Goal: Task Accomplishment & Management: Complete application form

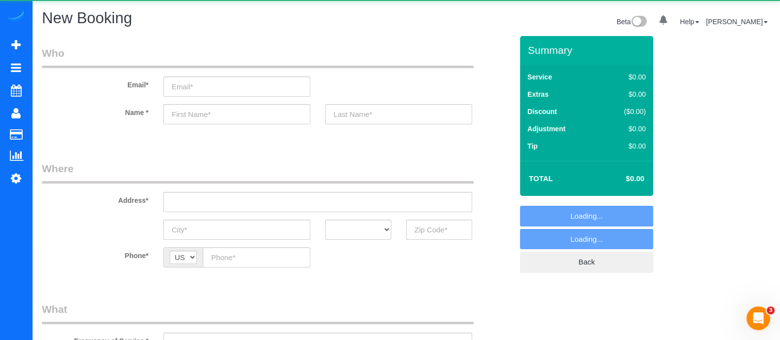
select select "object:9358"
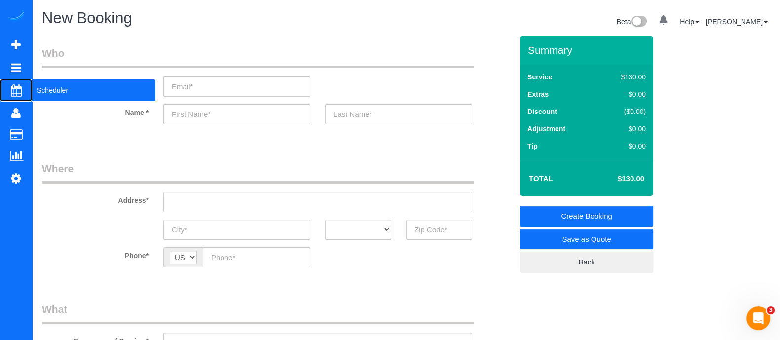
click at [66, 95] on span "Scheduler" at bounding box center [93, 90] width 123 height 23
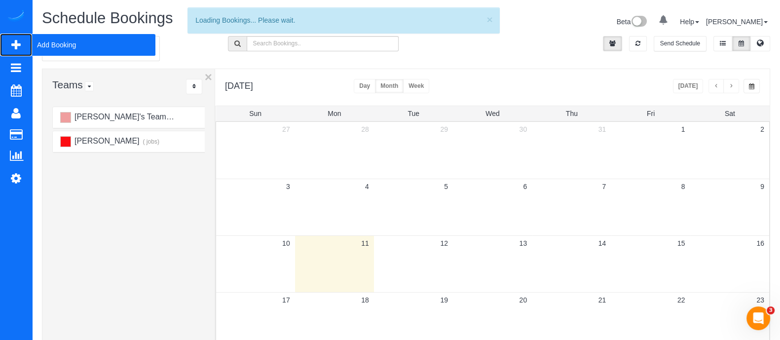
click at [87, 52] on span "Add Booking" at bounding box center [93, 45] width 123 height 23
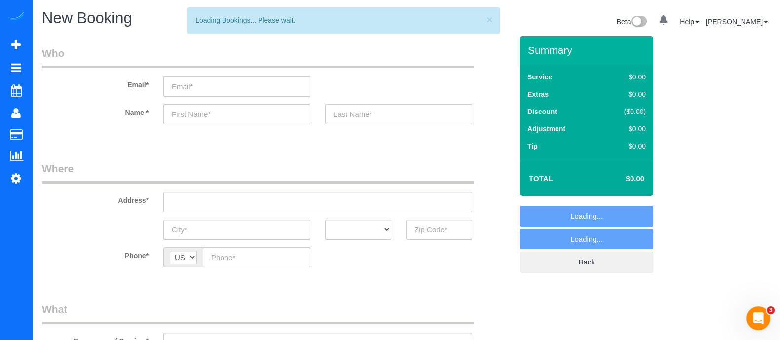
click at [202, 117] on input "text" at bounding box center [236, 114] width 147 height 20
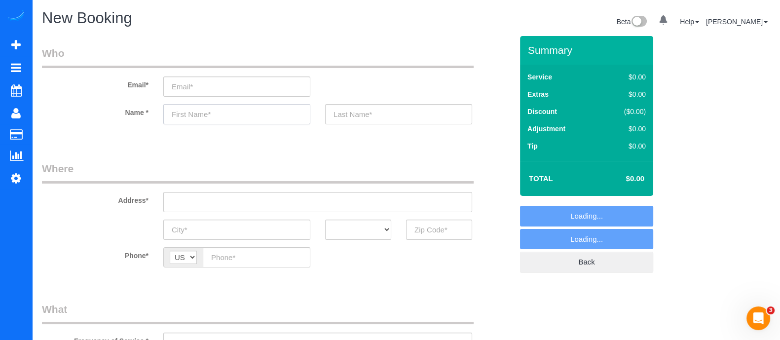
select select "object:9950"
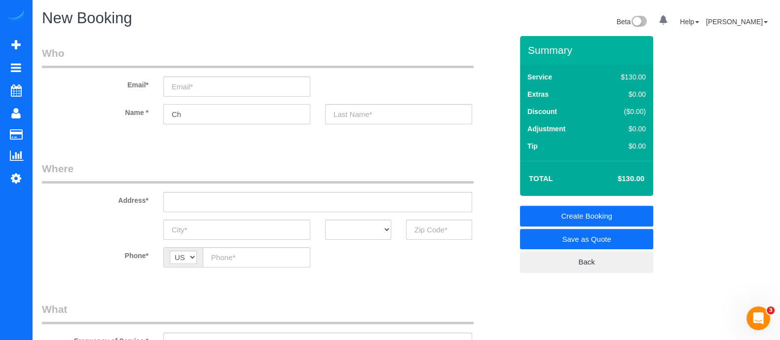
type input "C"
type input "A"
type input "Chase"
click at [445, 229] on input "text" at bounding box center [439, 230] width 66 height 20
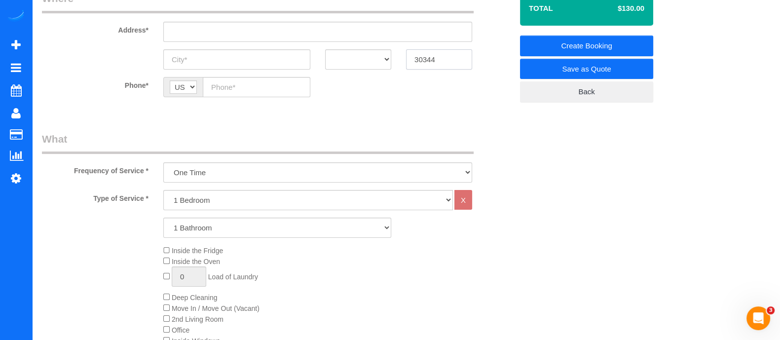
scroll to position [201, 0]
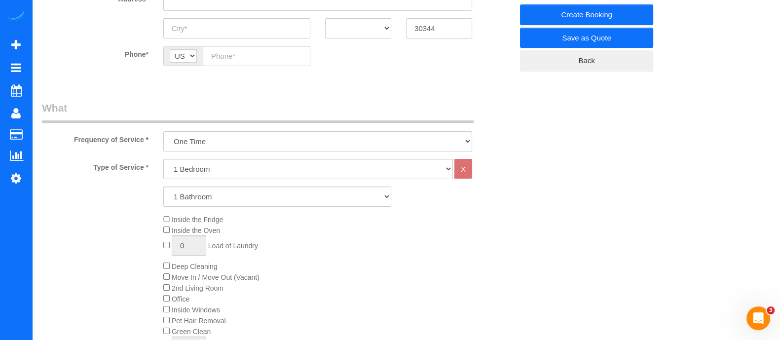
type input "30344"
click at [316, 167] on select "1 Bedroom 2 Bedrooms 3 Bedrooms 4 Bedrooms 5 Bedrooms 6 Bedrooms" at bounding box center [308, 169] width 290 height 20
click at [163, 159] on select "1 Bedroom 2 Bedrooms 3 Bedrooms 4 Bedrooms 5 Bedrooms 6 Bedrooms" at bounding box center [308, 169] width 290 height 20
click at [225, 200] on select "1 Bathroom 2 Bathrooms 3 Bathrooms 4 Bathrooms 5 Bathrooms 6 Bathrooms" at bounding box center [277, 197] width 228 height 20
click at [115, 187] on div "1 Bathroom 2 Bathrooms 3 Bathrooms 4 Bathrooms 5 Bathrooms 6 Bathrooms" at bounding box center [278, 197] width 486 height 20
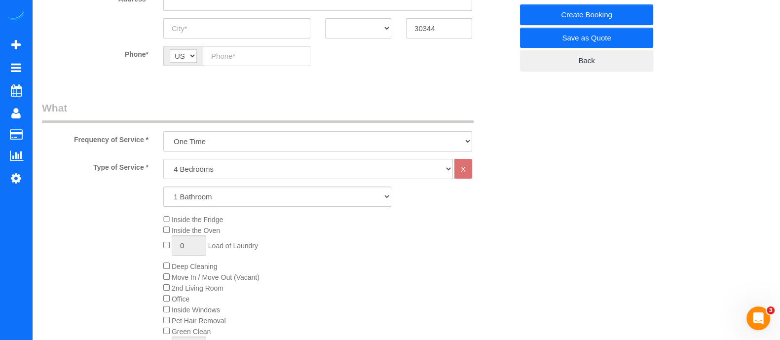
click at [221, 176] on select "1 Bedroom 2 Bedrooms 3 Bedrooms 4 Bedrooms 5 Bedrooms 6 Bedrooms" at bounding box center [308, 169] width 290 height 20
select select "2"
click at [163, 159] on select "1 Bedroom 2 Bedrooms 3 Bedrooms 4 Bedrooms 5 Bedrooms 6 Bedrooms" at bounding box center [308, 169] width 290 height 20
click at [202, 199] on select "1 Bathroom 2 Bathrooms 3 Bathrooms 4 Bathrooms 5 Bathrooms 6 Bathrooms" at bounding box center [277, 197] width 228 height 20
select select "2"
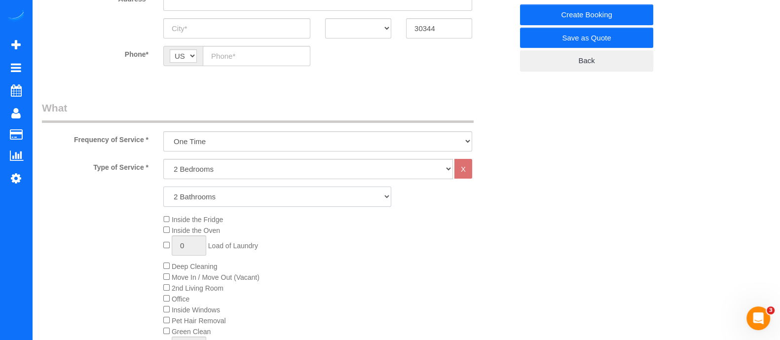
click at [163, 187] on select "1 Bathroom 2 Bathrooms 3 Bathrooms 4 Bathrooms 5 Bathrooms 6 Bathrooms" at bounding box center [277, 197] width 228 height 20
click at [246, 146] on select "One Time Every week (20% Off) - 20.00% (0% for the First Booking) Every 2 weeks…" at bounding box center [317, 141] width 309 height 20
select select "object:9952"
click at [163, 131] on select "One Time Every week (20% Off) - 20.00% (0% for the First Booking) Every 2 weeks…" at bounding box center [317, 141] width 309 height 20
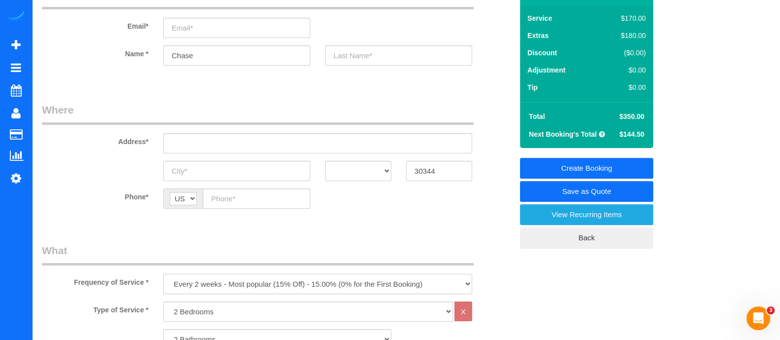
scroll to position [0, 0]
